Goal: Browse casually

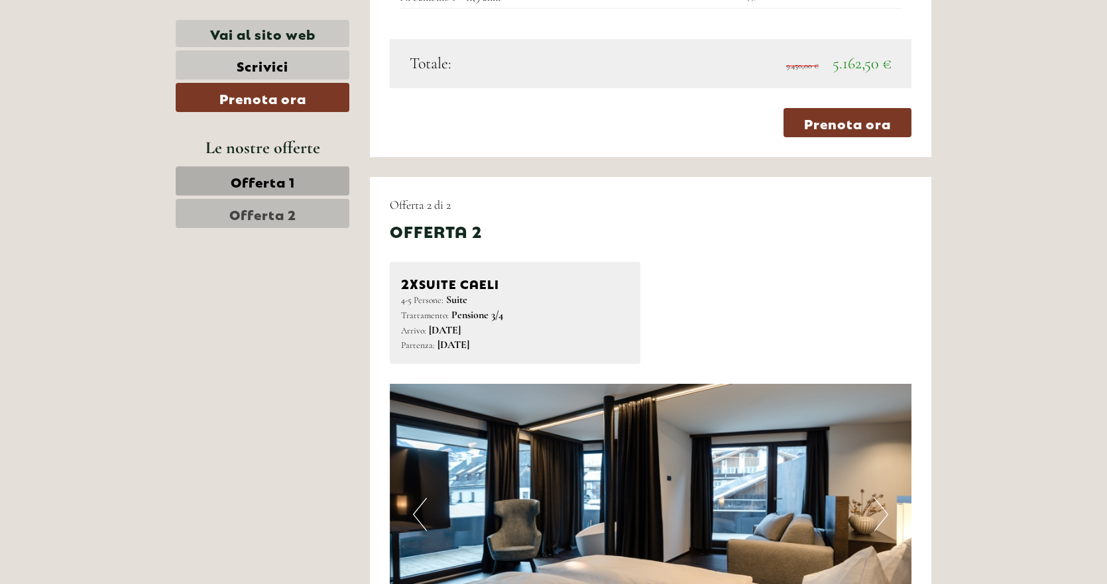
scroll to position [1855, 0]
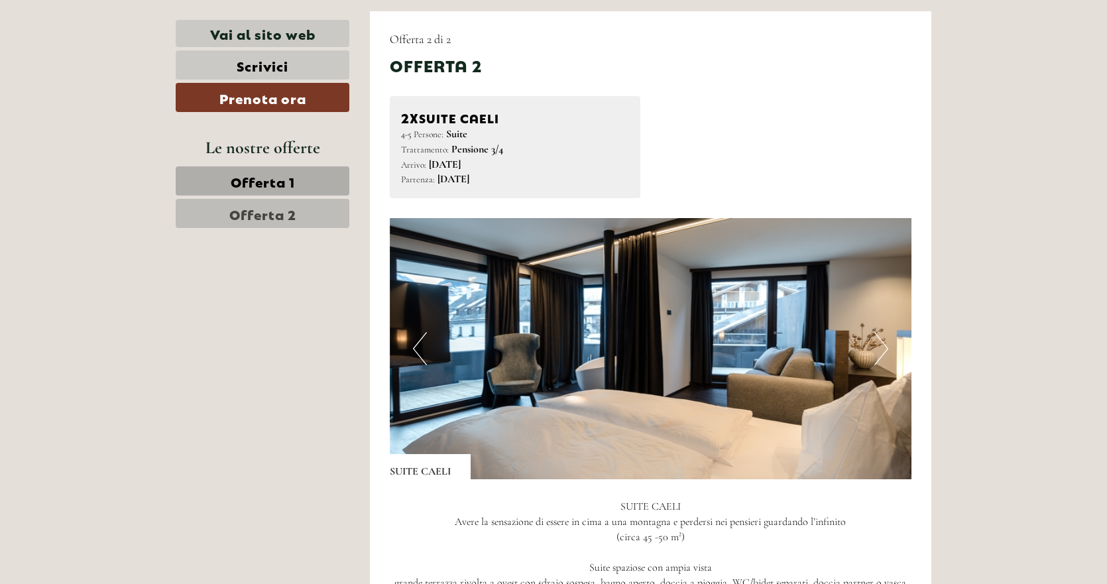
click at [879, 347] on button "Next" at bounding box center [881, 348] width 14 height 33
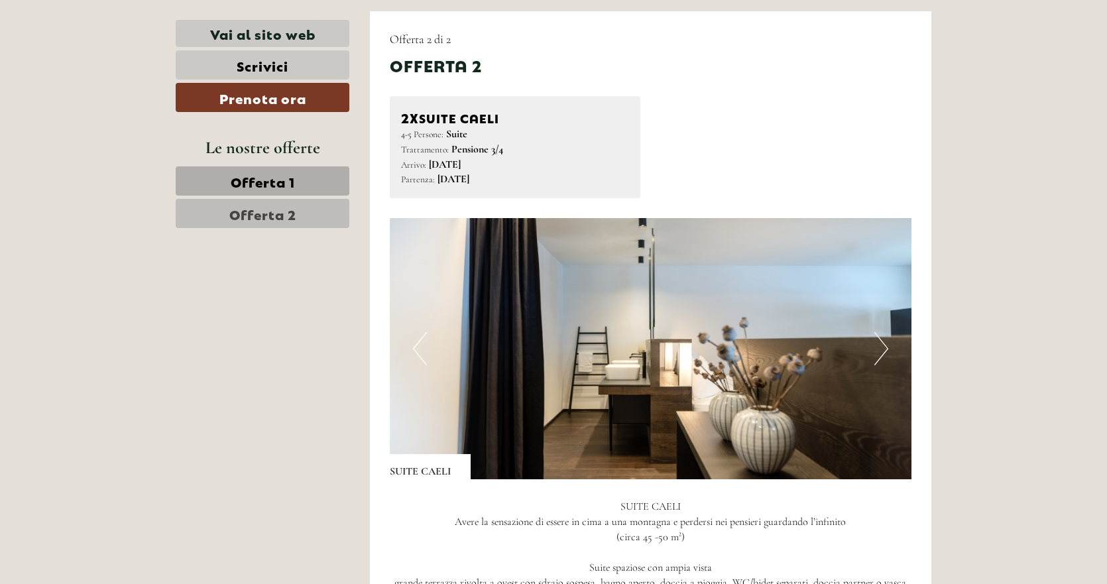
click at [881, 344] on button "Next" at bounding box center [881, 348] width 14 height 33
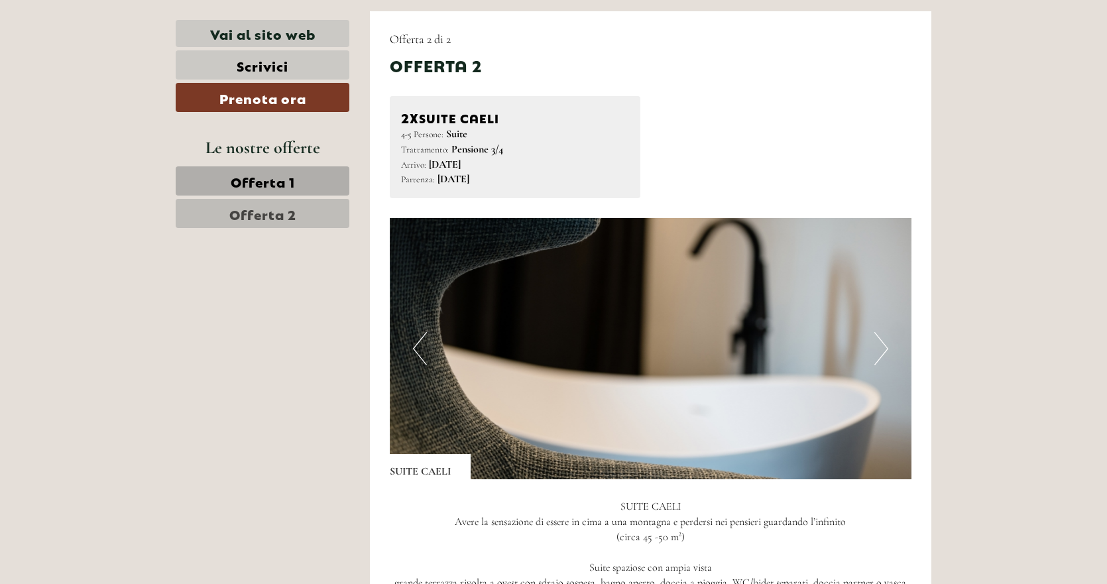
click at [881, 344] on button "Next" at bounding box center [881, 348] width 14 height 33
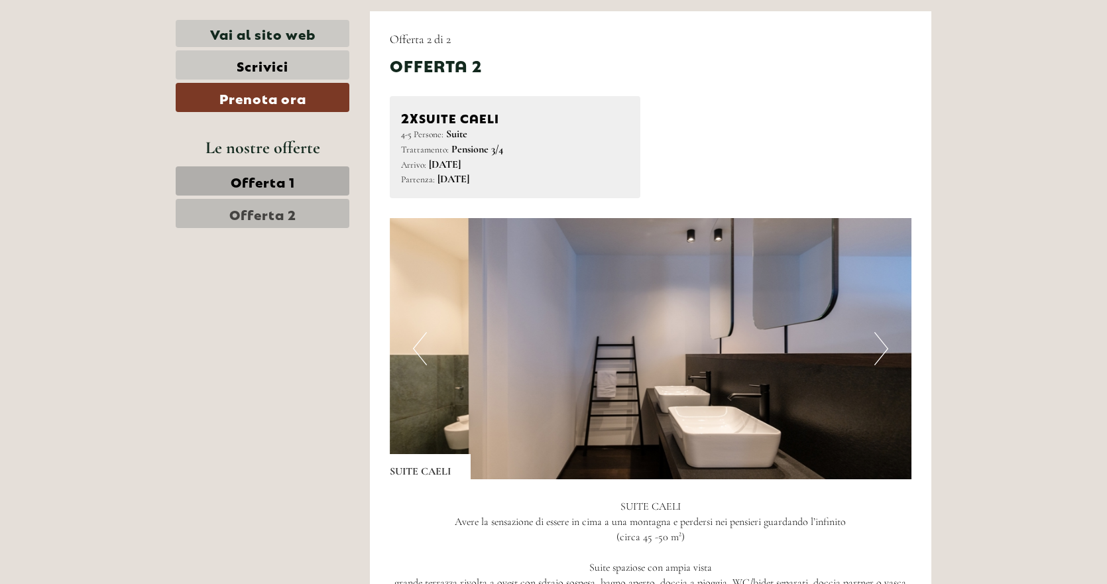
click at [881, 344] on button "Next" at bounding box center [881, 348] width 14 height 33
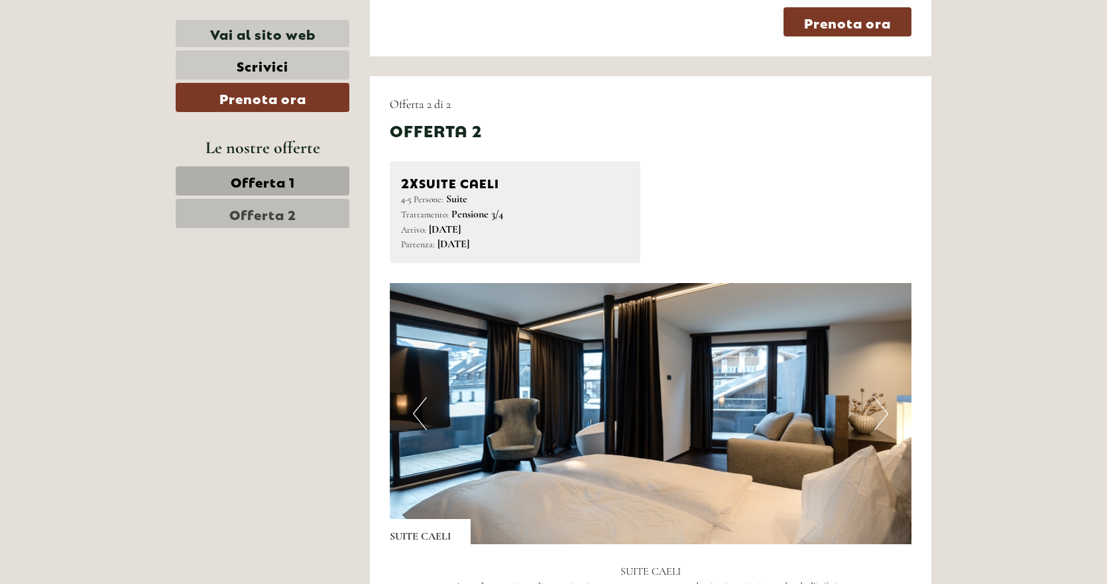
scroll to position [1921, 0]
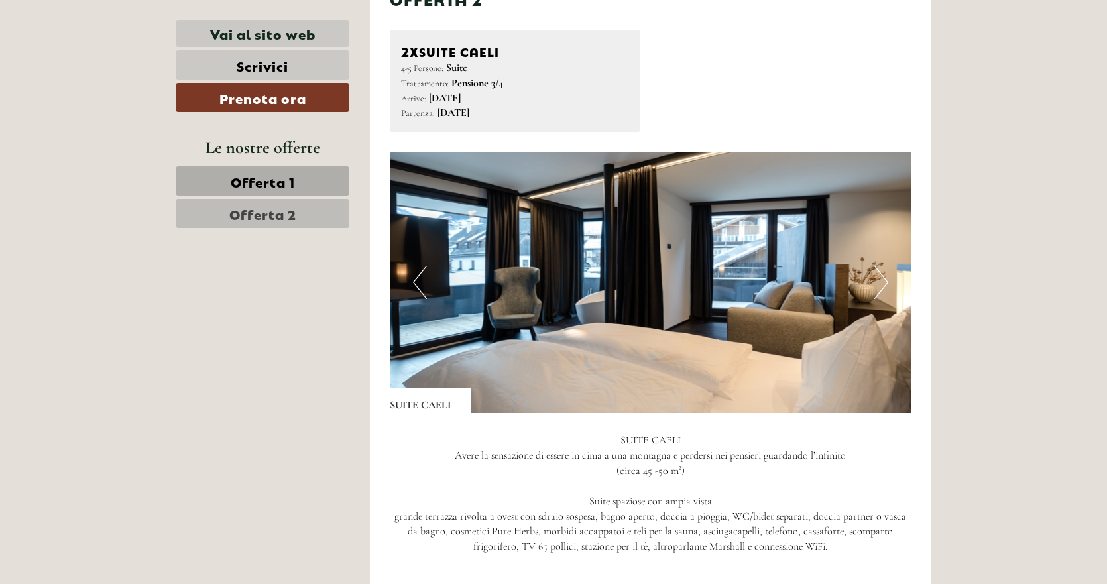
click at [687, 272] on img at bounding box center [651, 282] width 522 height 261
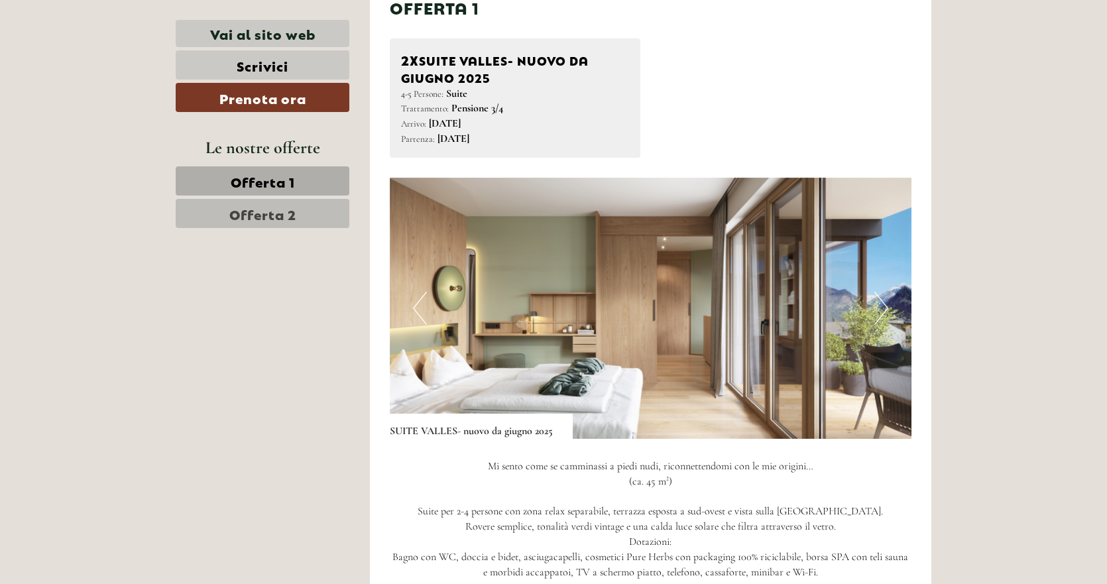
scroll to position [795, 0]
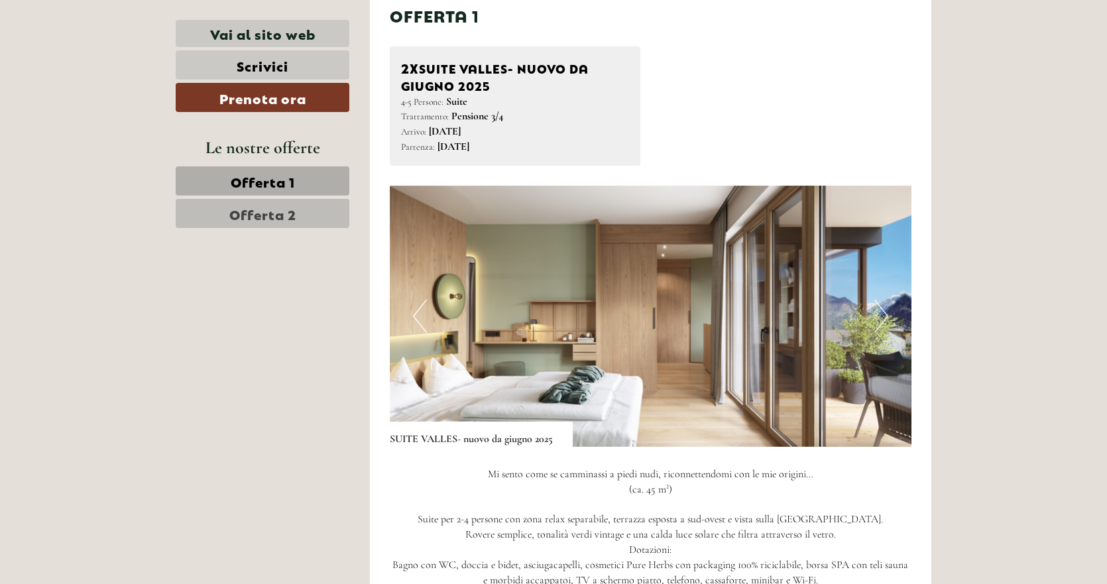
click at [667, 286] on img at bounding box center [651, 316] width 522 height 261
click at [883, 319] on button "Next" at bounding box center [881, 315] width 14 height 33
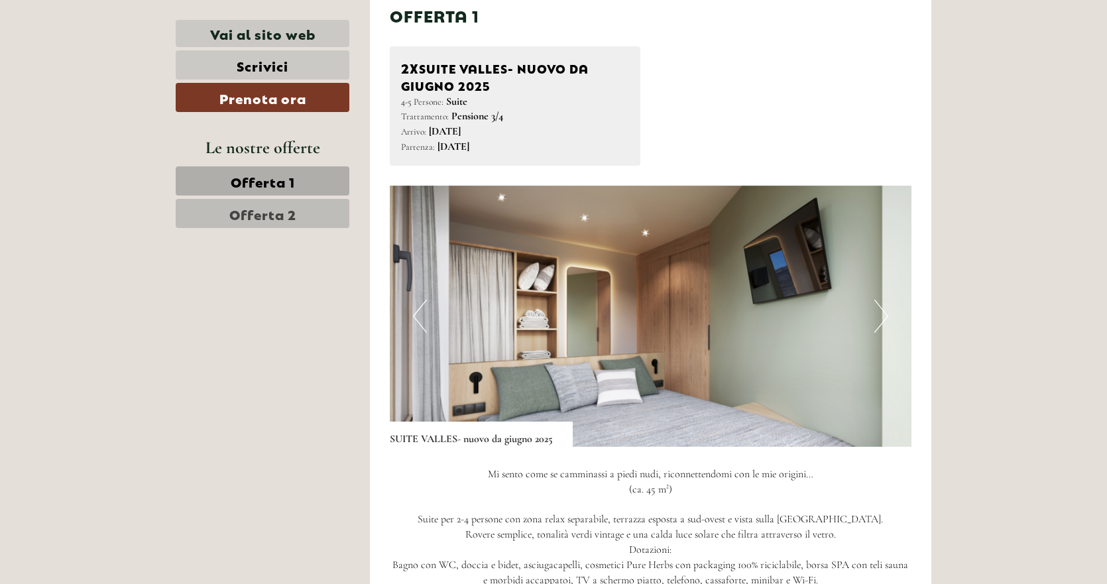
click at [883, 318] on button "Next" at bounding box center [881, 315] width 14 height 33
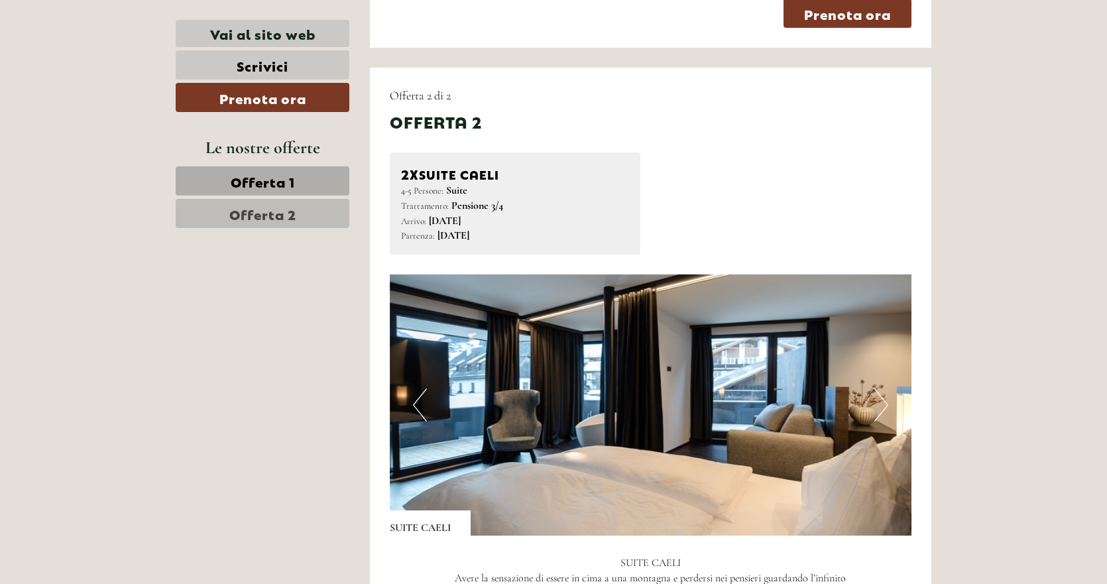
scroll to position [1921, 0]
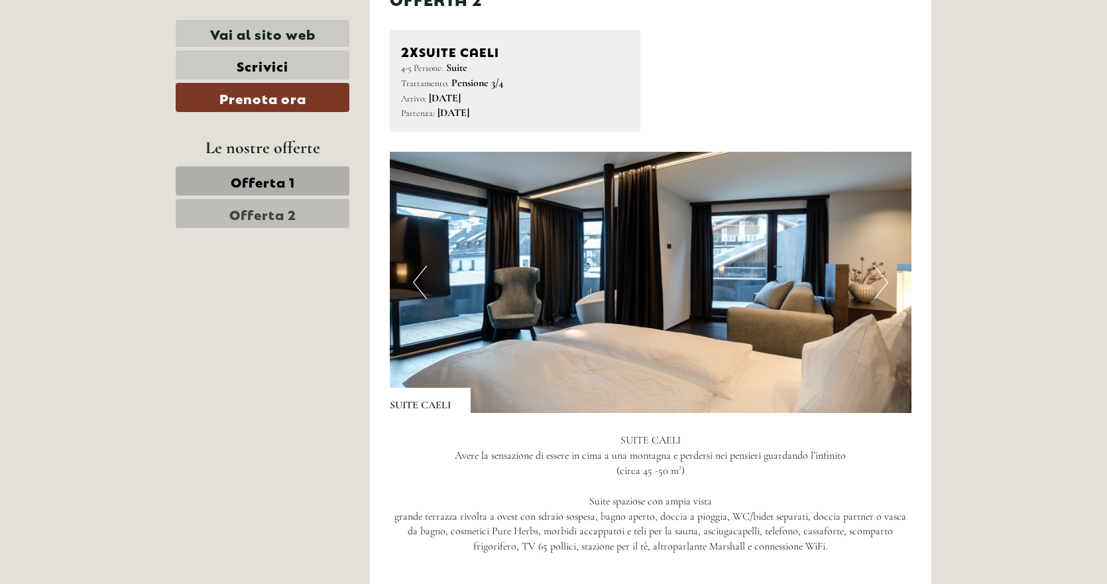
click at [876, 287] on button "Next" at bounding box center [881, 282] width 14 height 33
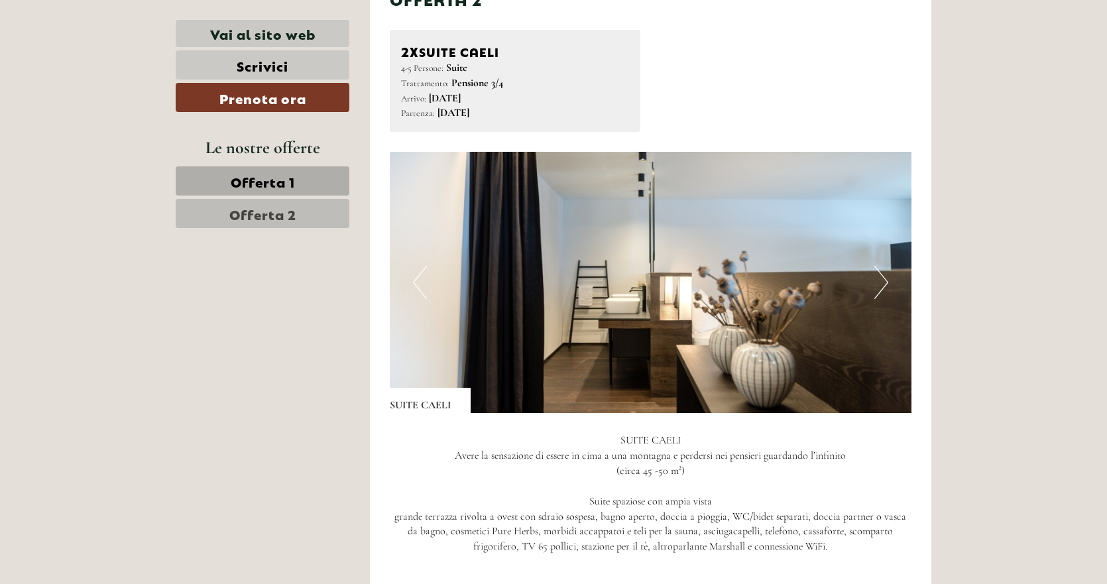
click at [876, 287] on button "Next" at bounding box center [881, 282] width 14 height 33
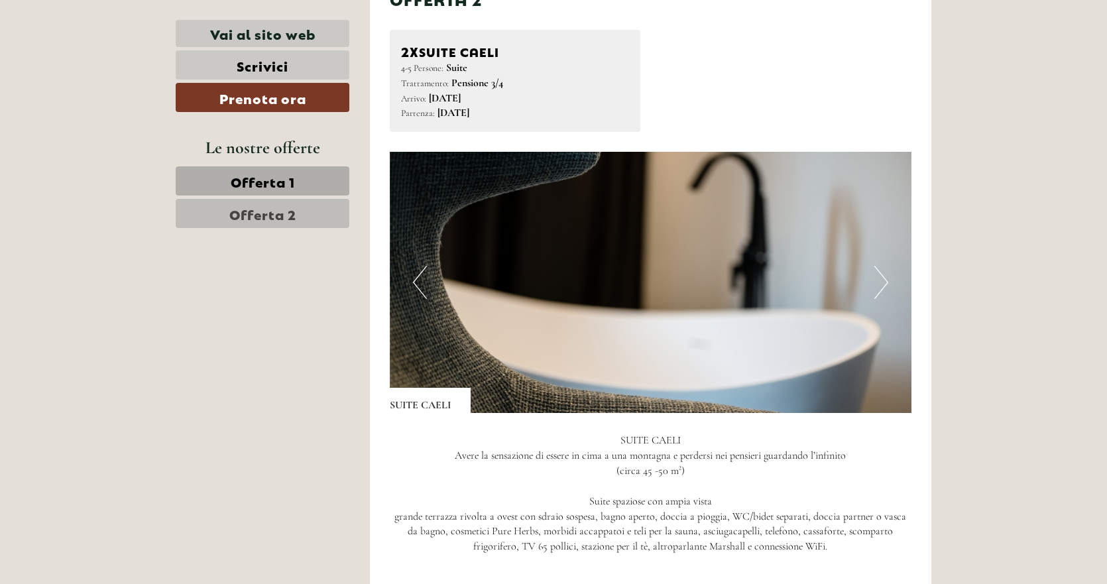
click at [876, 287] on button "Next" at bounding box center [881, 282] width 14 height 33
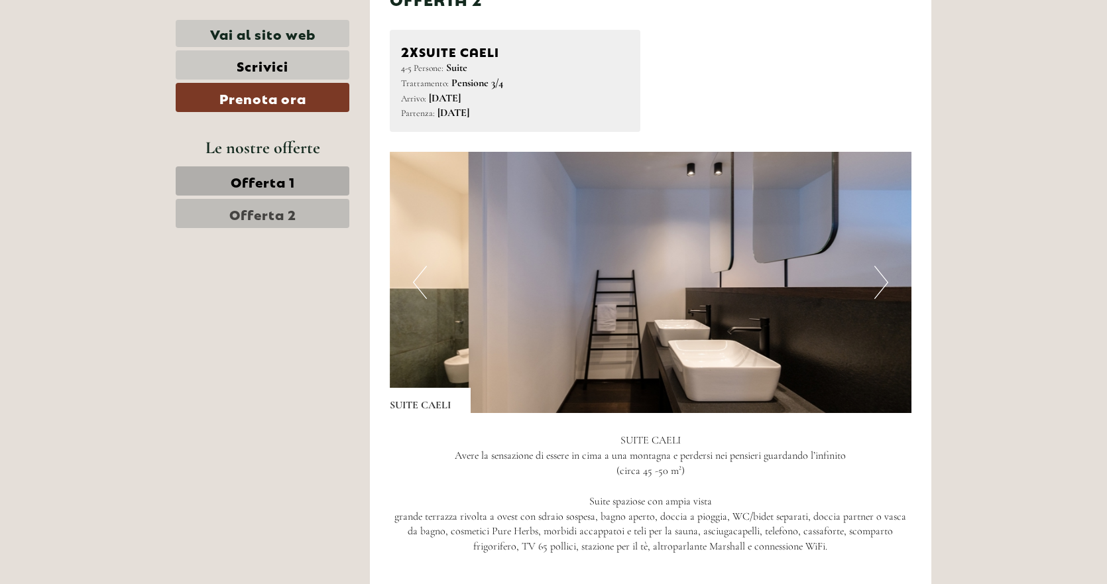
click at [876, 287] on button "Next" at bounding box center [881, 282] width 14 height 33
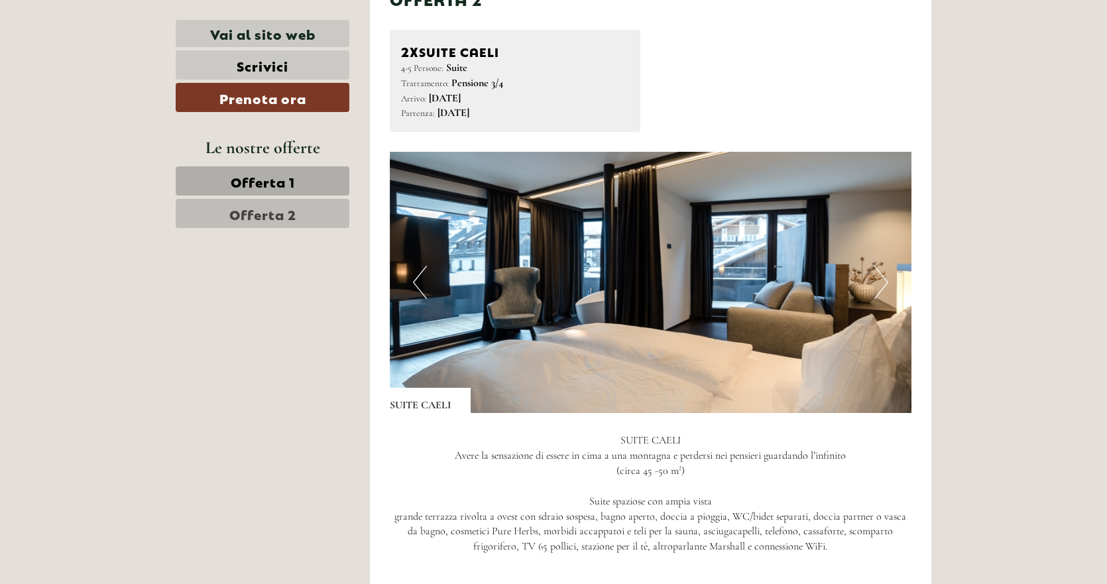
click at [876, 287] on button "Next" at bounding box center [881, 282] width 14 height 33
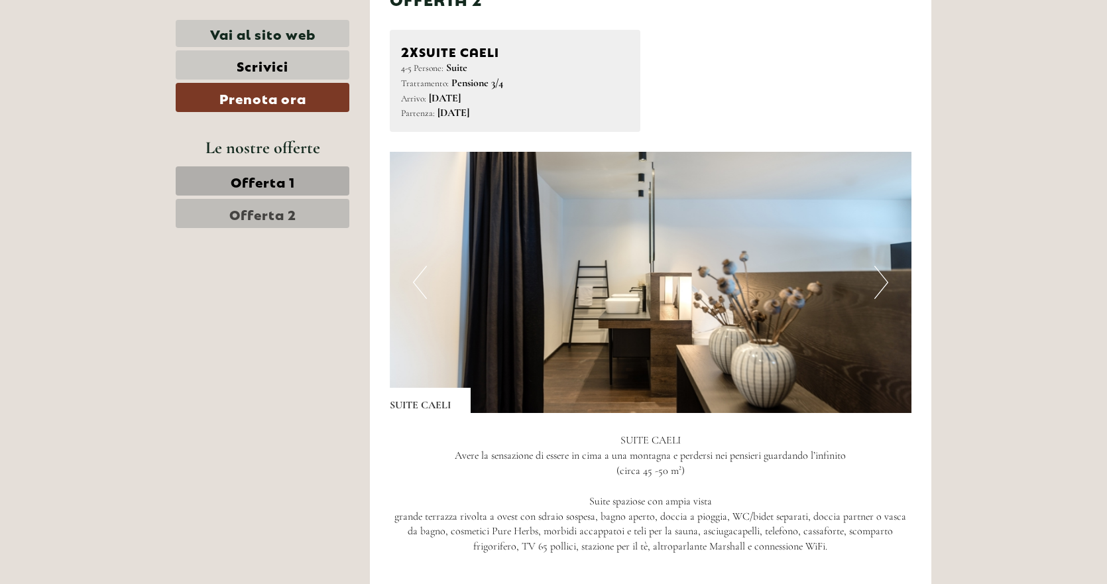
click at [876, 287] on button "Next" at bounding box center [881, 282] width 14 height 33
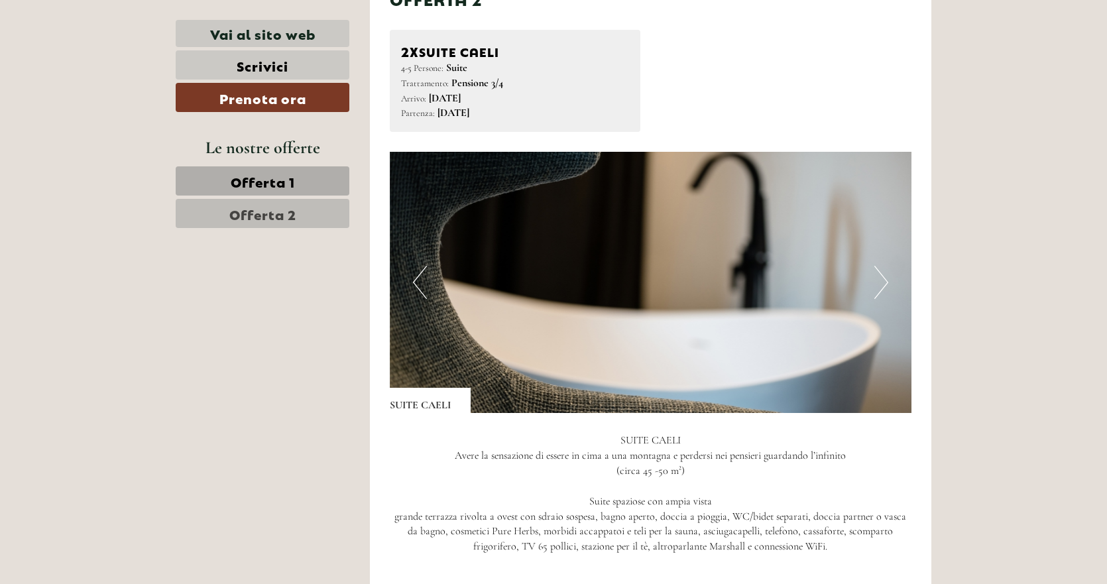
click at [876, 287] on button "Next" at bounding box center [881, 282] width 14 height 33
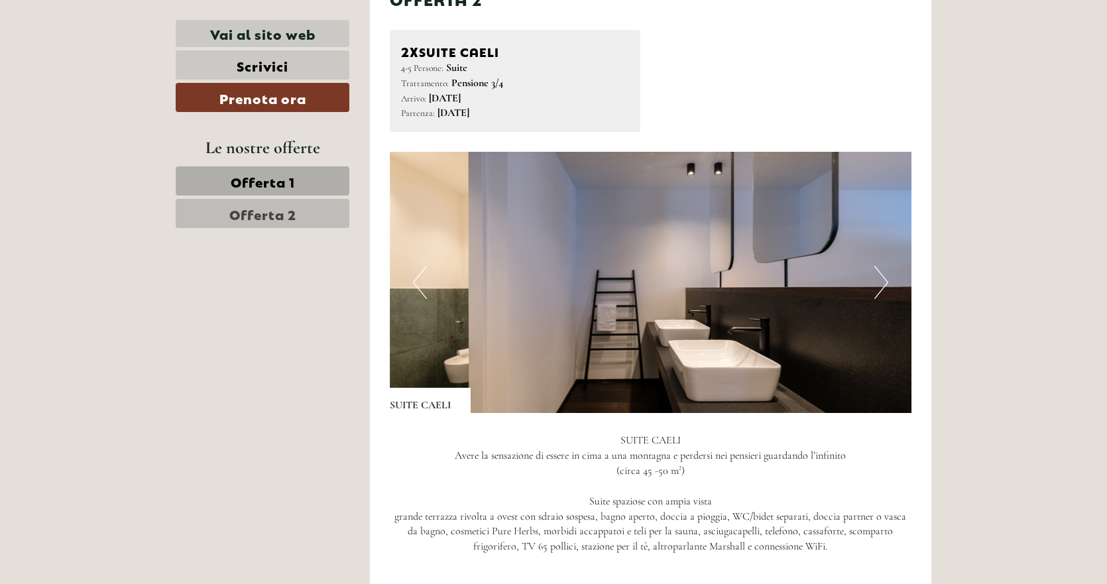
click at [876, 287] on button "Next" at bounding box center [881, 282] width 14 height 33
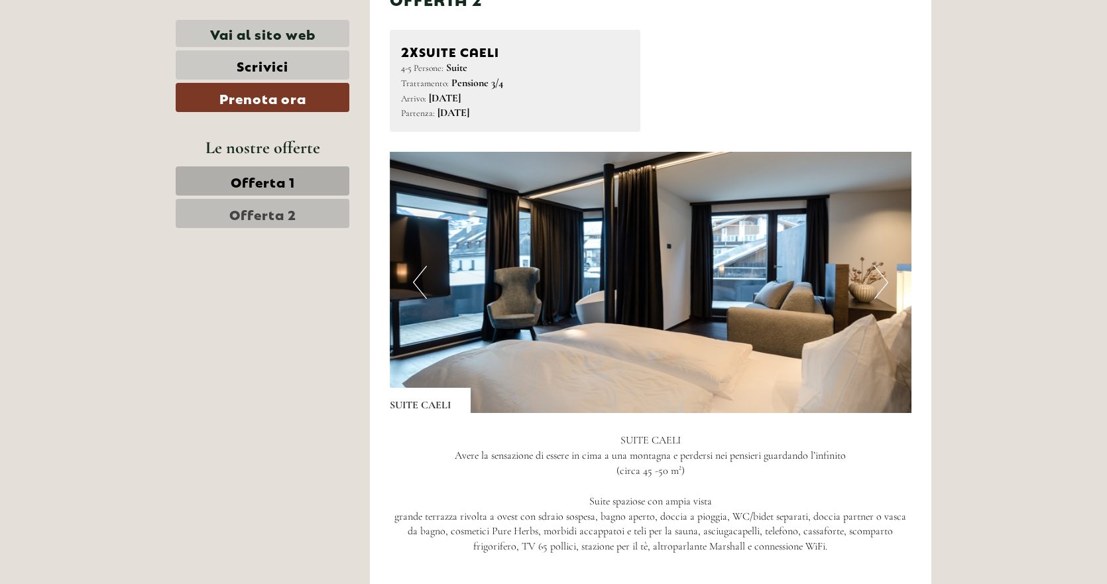
click at [876, 287] on button "Next" at bounding box center [881, 282] width 14 height 33
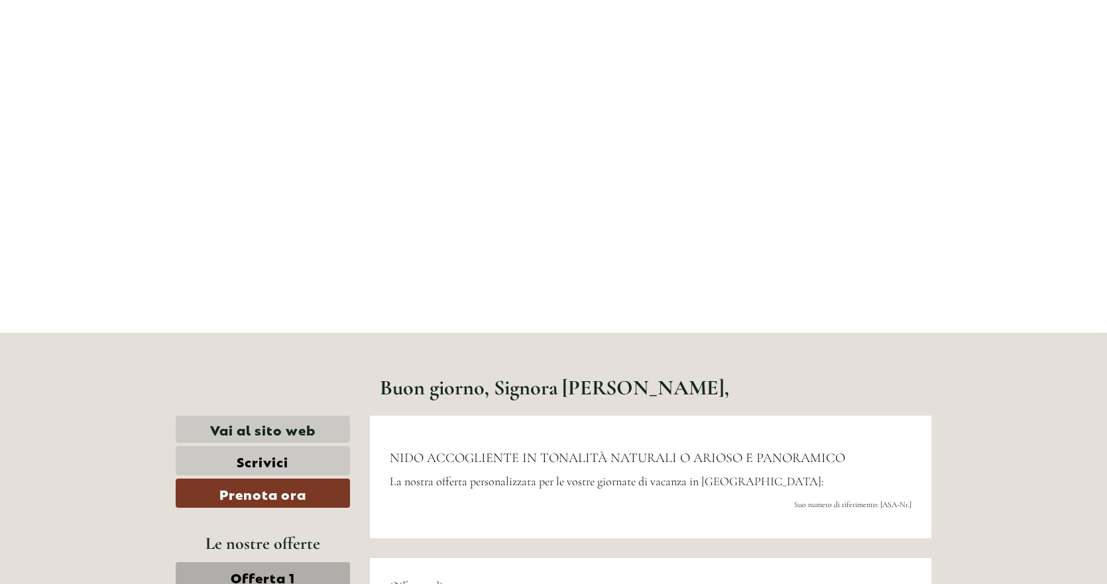
scroll to position [0, 0]
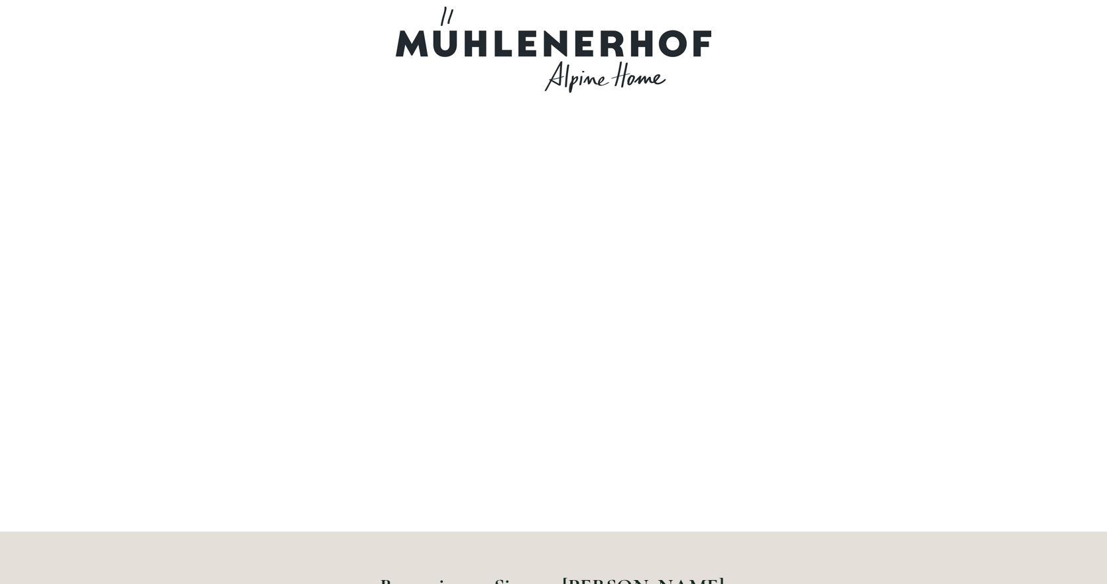
drag, startPoint x: 394, startPoint y: 42, endPoint x: 712, endPoint y: 69, distance: 319.1
click at [688, 56] on div at bounding box center [553, 50] width 742 height 86
drag, startPoint x: 641, startPoint y: 73, endPoint x: 472, endPoint y: 9, distance: 180.5
click at [472, 9] on div at bounding box center [553, 50] width 742 height 86
